Goal: Find contact information

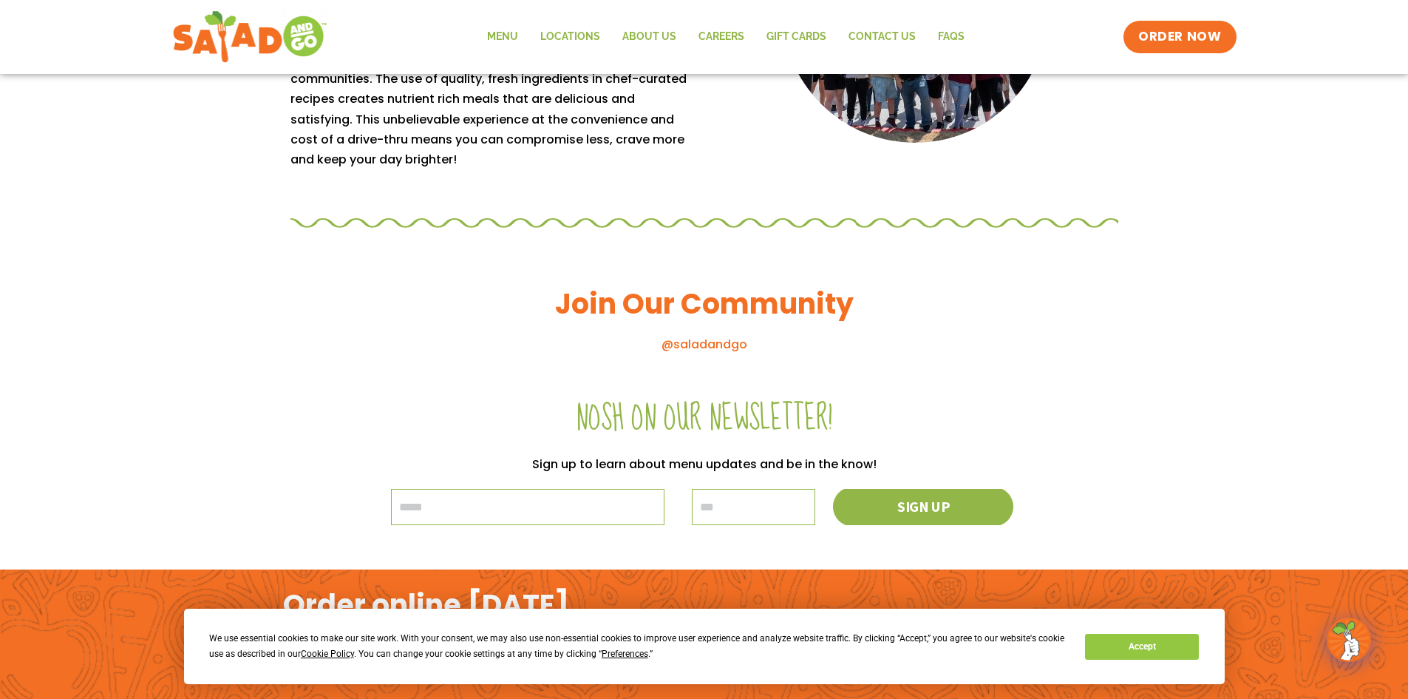
scroll to position [1560, 0]
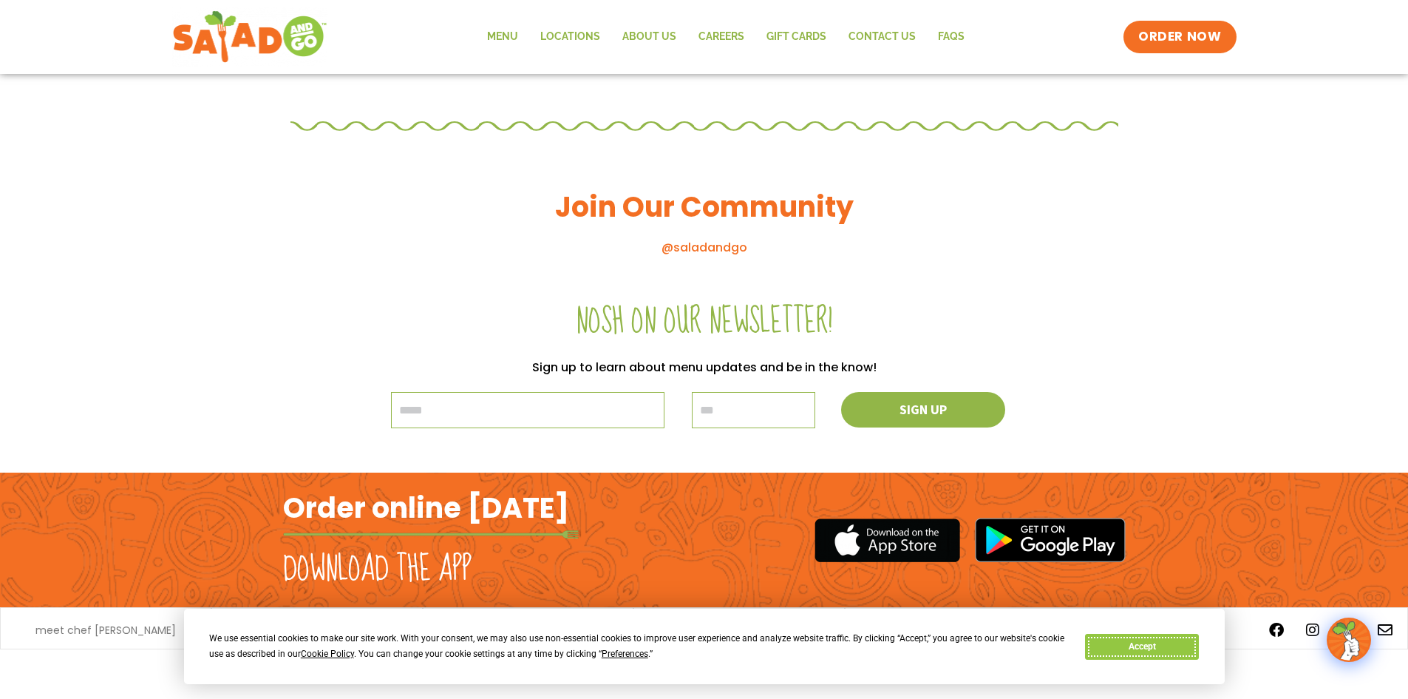
click at [1187, 648] on button "Accept" at bounding box center [1142, 647] width 114 height 26
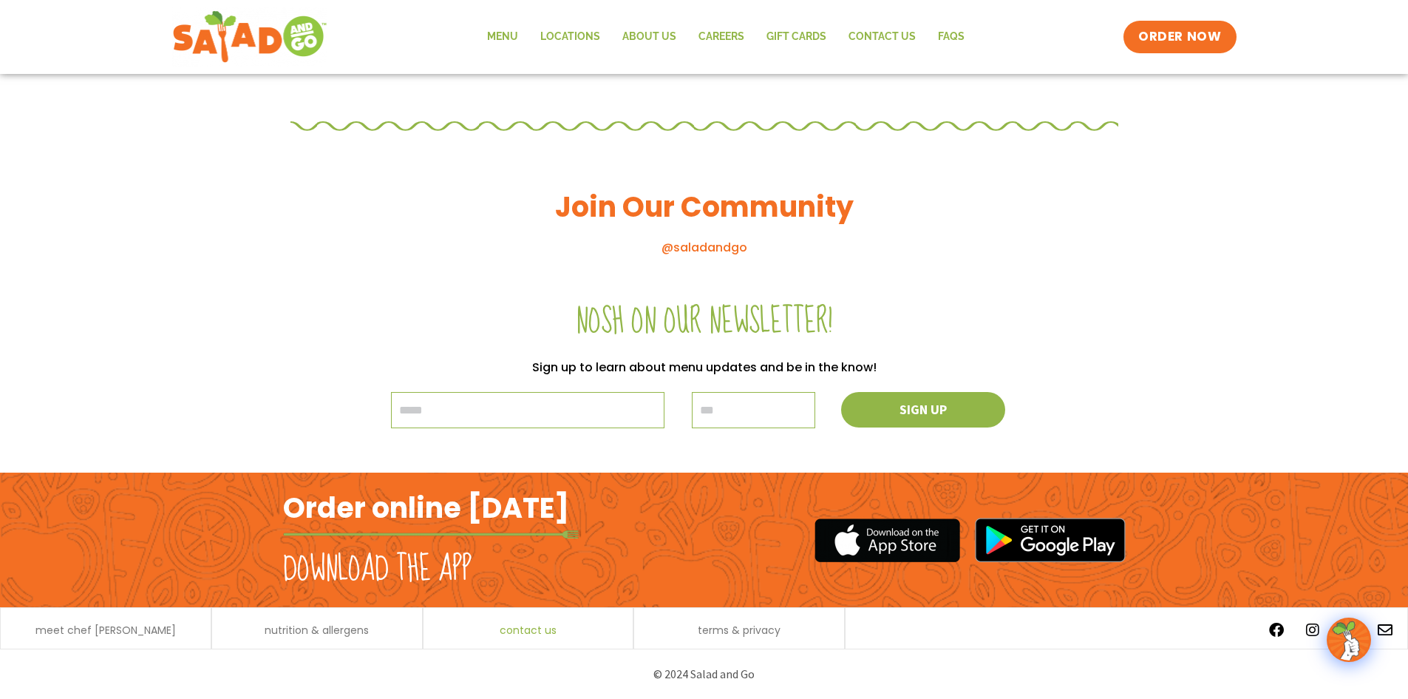
click at [554, 625] on span "contact us" at bounding box center [528, 630] width 57 height 10
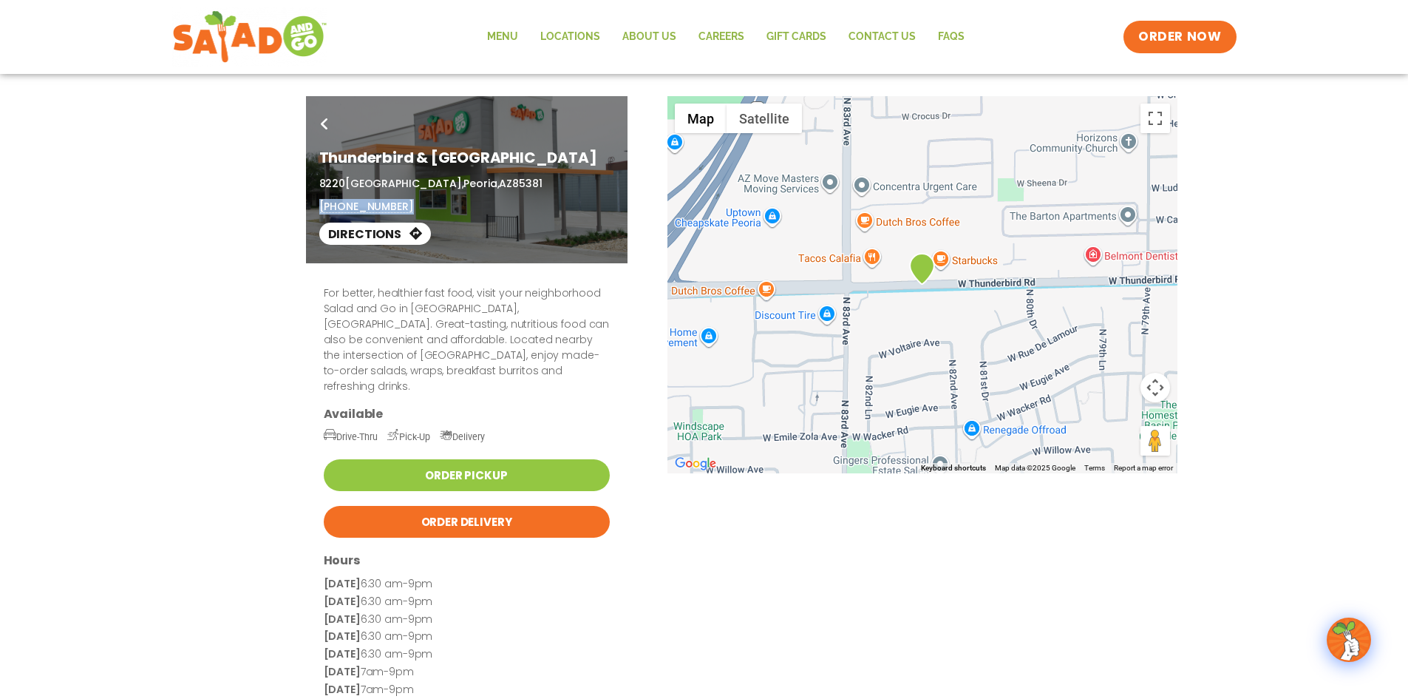
drag, startPoint x: 411, startPoint y: 205, endPoint x: 319, endPoint y: 204, distance: 91.7
click at [319, 204] on div "[STREET_ADDRESS] (480) 591-7116" at bounding box center [466, 195] width 295 height 38
copy link "[PHONE_NUMBER]"
